Goal: Task Accomplishment & Management: Complete application form

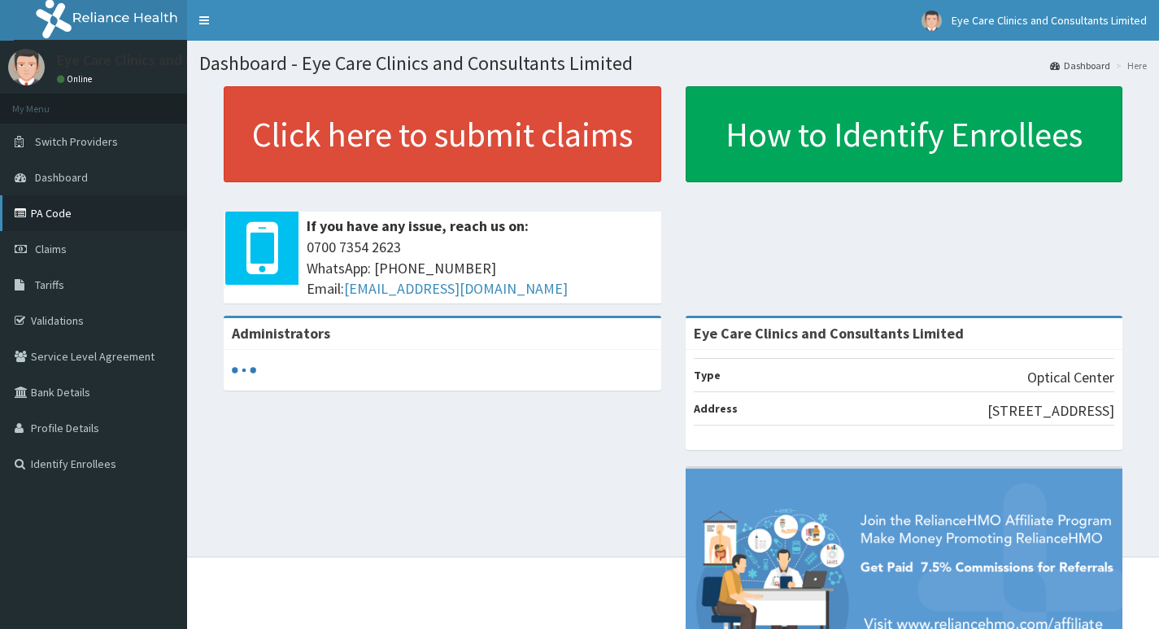
click at [59, 211] on link "PA Code" at bounding box center [93, 213] width 187 height 36
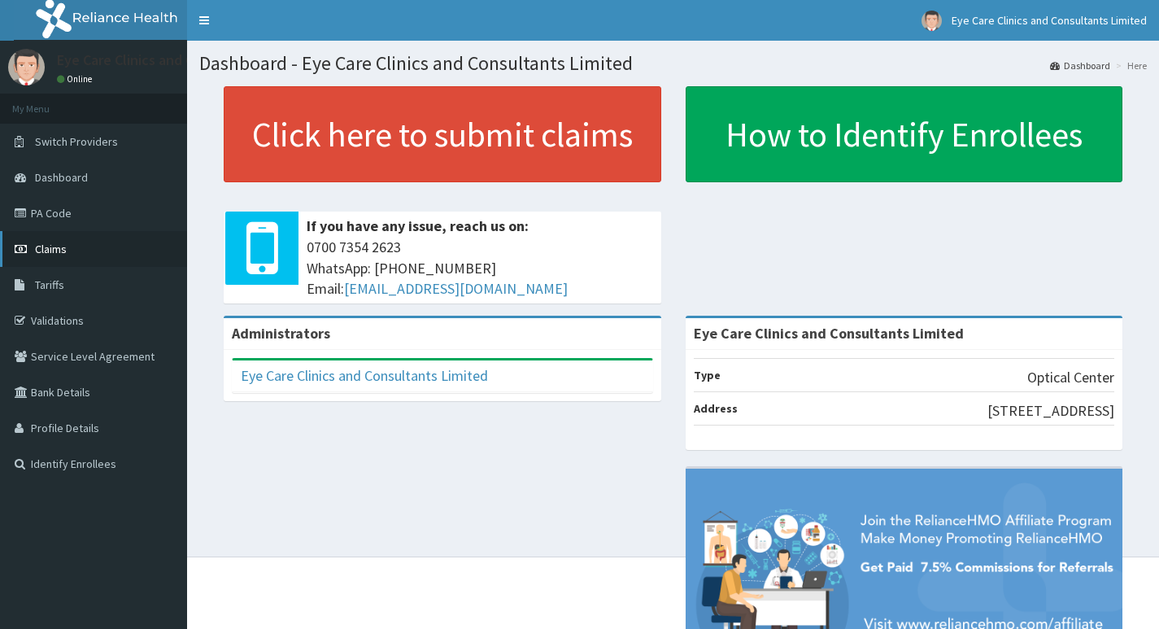
click at [59, 247] on span "Claims" at bounding box center [51, 249] width 32 height 15
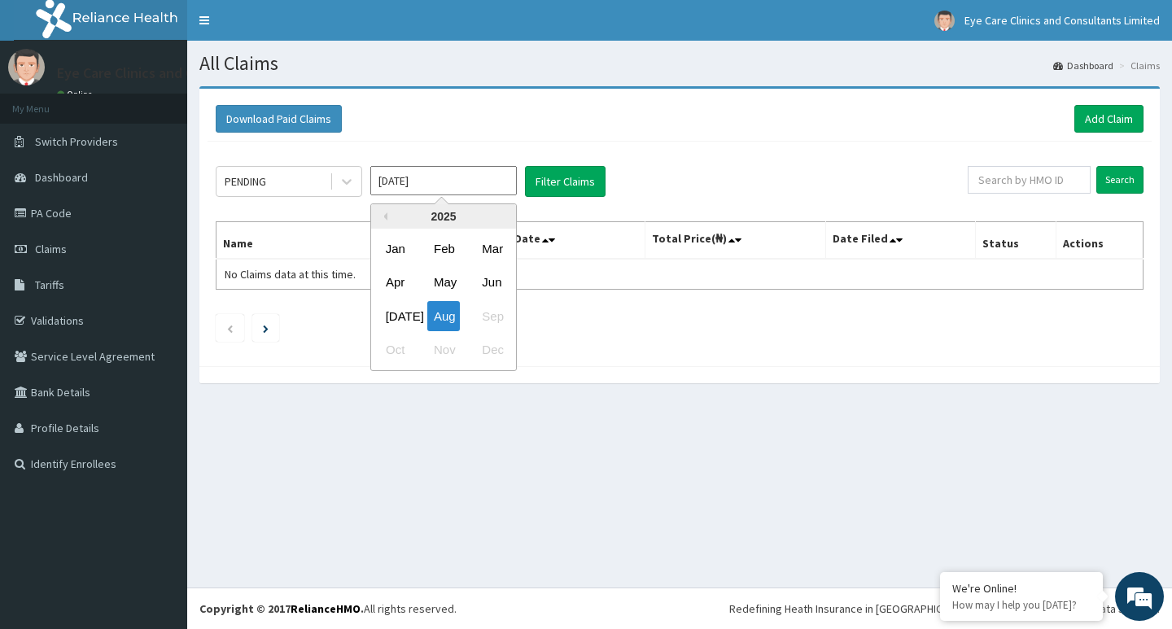
click at [500, 185] on input "[DATE]" at bounding box center [443, 180] width 146 height 29
click at [535, 122] on div "Download Paid Claims Add Claim" at bounding box center [679, 119] width 927 height 28
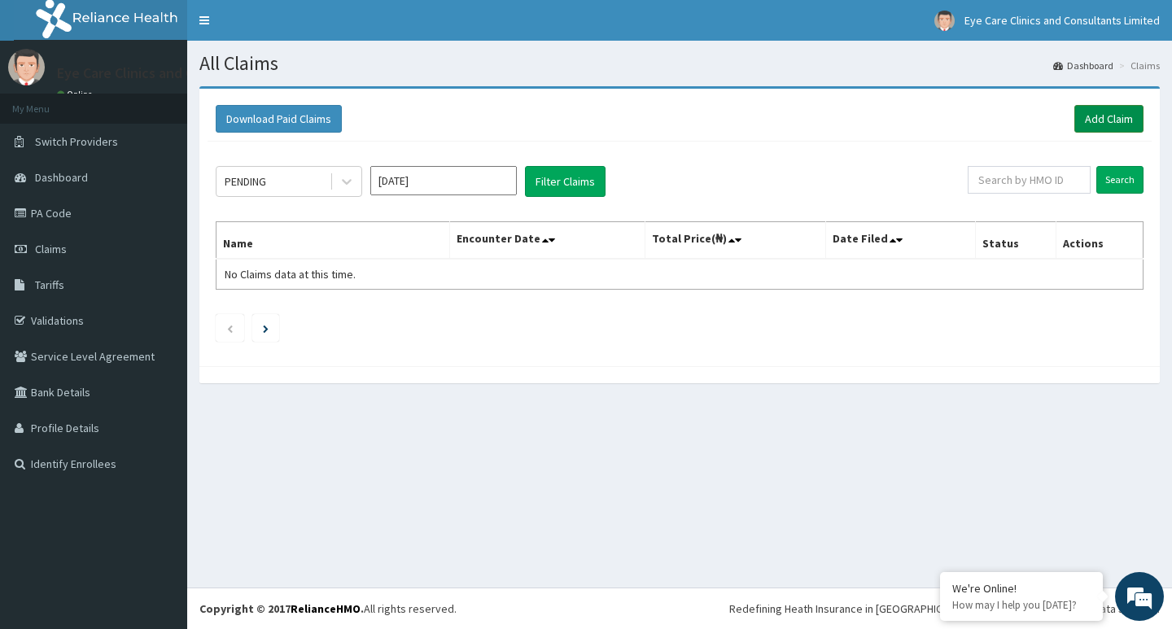
click at [1106, 115] on link "Add Claim" at bounding box center [1108, 119] width 69 height 28
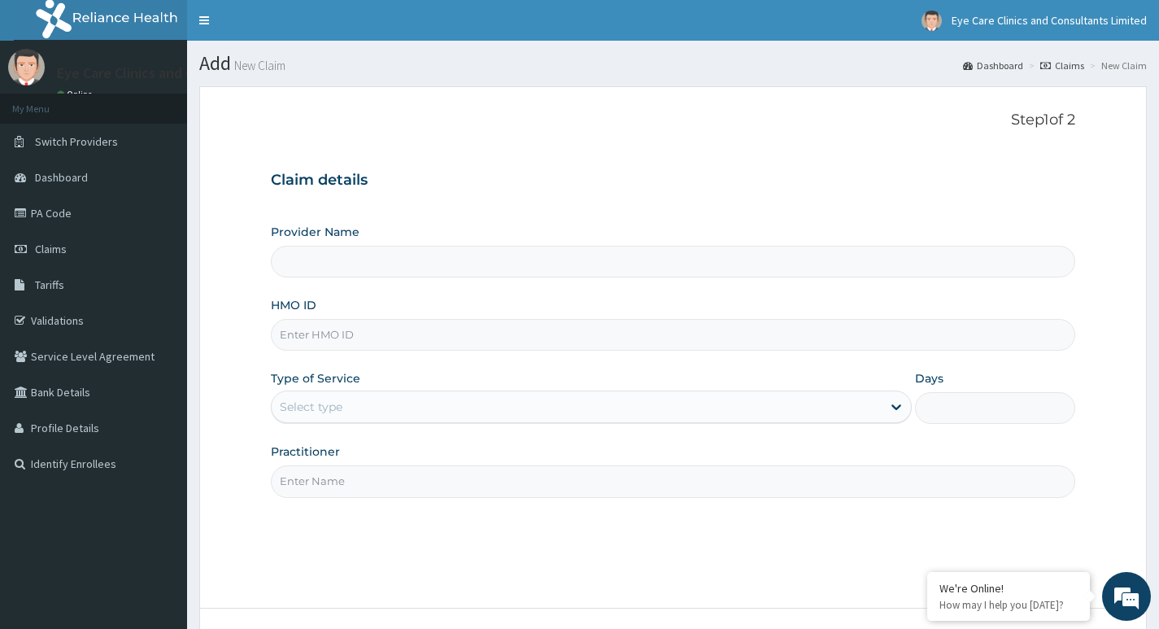
type input "Eye Care Clinics and Consultants Limited"
click at [78, 209] on link "PA Code" at bounding box center [93, 213] width 187 height 36
